Goal: Obtain resource: Download file/media

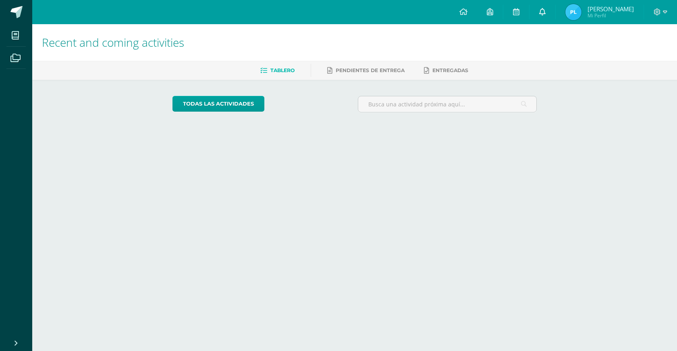
click at [545, 12] on icon at bounding box center [542, 11] width 6 height 7
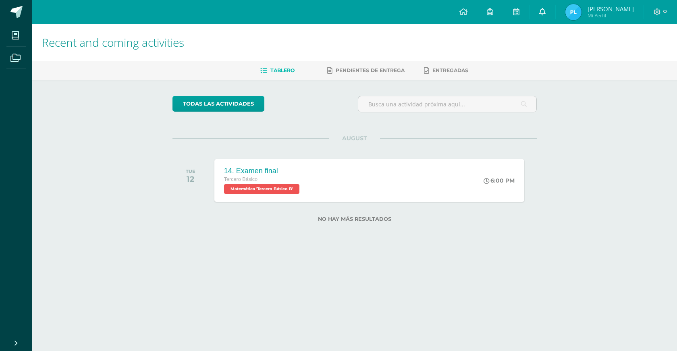
click at [545, 15] on link at bounding box center [542, 12] width 26 height 24
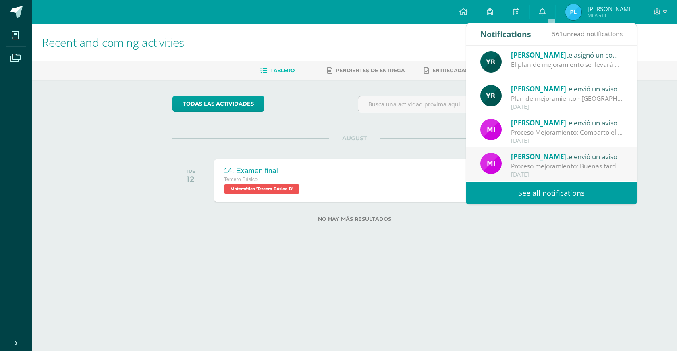
click at [530, 136] on div "Proceso Mejoramiento: Comparto el archivo derivado a que no se adjuntó." at bounding box center [567, 132] width 112 height 9
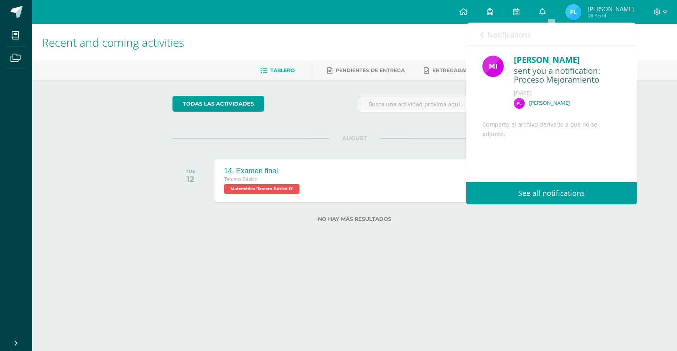
scroll to position [70, 0]
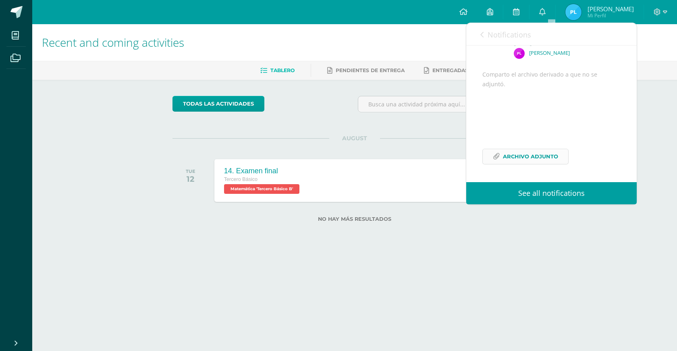
click at [542, 155] on span "Archivo Adjunto" at bounding box center [530, 156] width 55 height 15
